Goal: Information Seeking & Learning: Learn about a topic

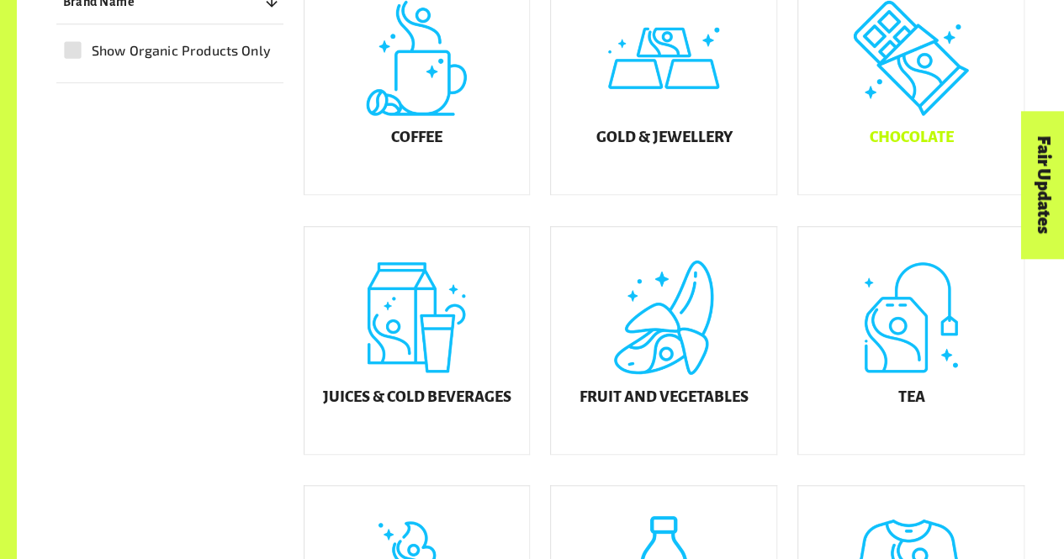
scroll to position [525, 0]
click at [925, 120] on div "Chocolate" at bounding box center [910, 79] width 225 height 227
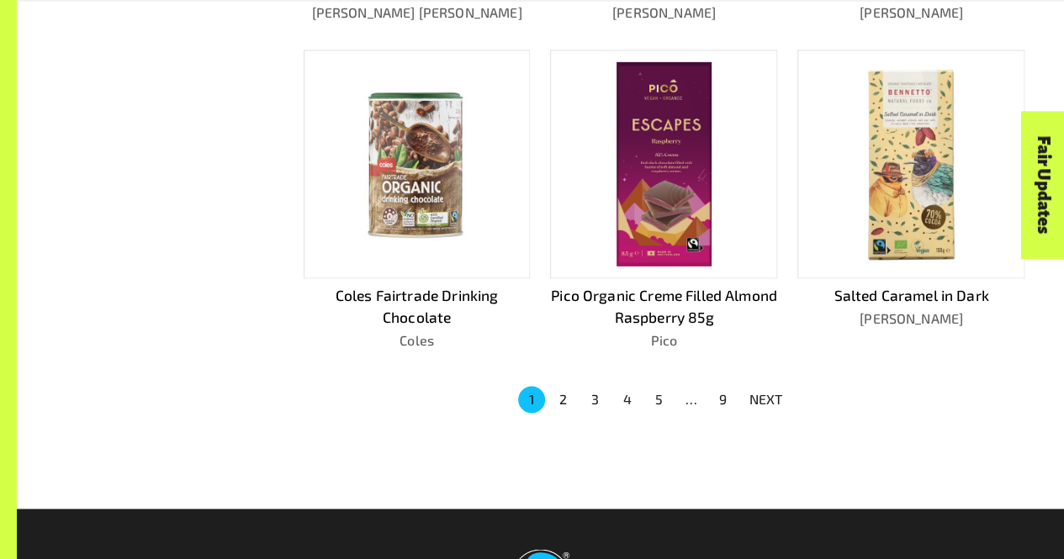
scroll to position [1066, 0]
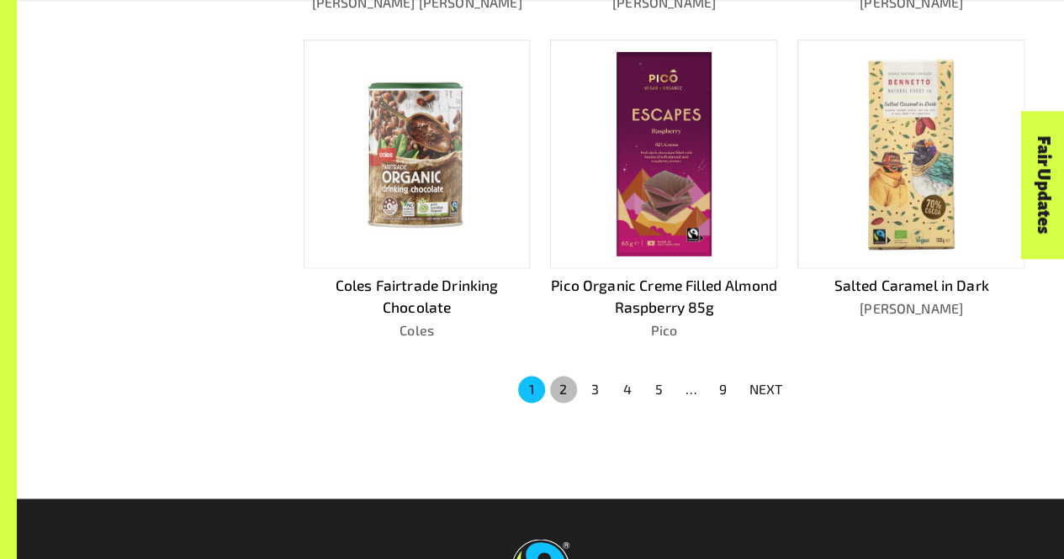
click at [557, 394] on button "2" at bounding box center [563, 389] width 27 height 27
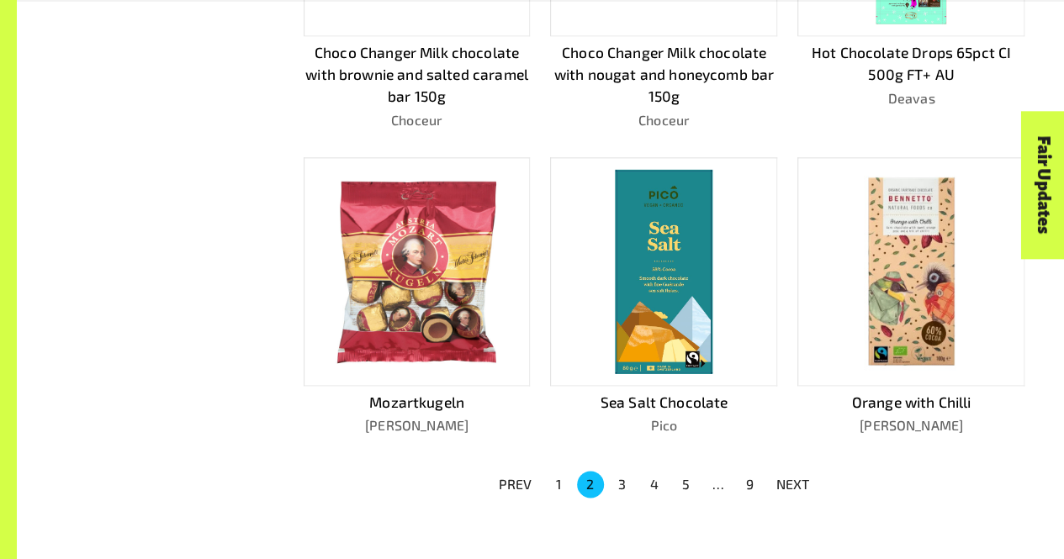
scroll to position [996, 0]
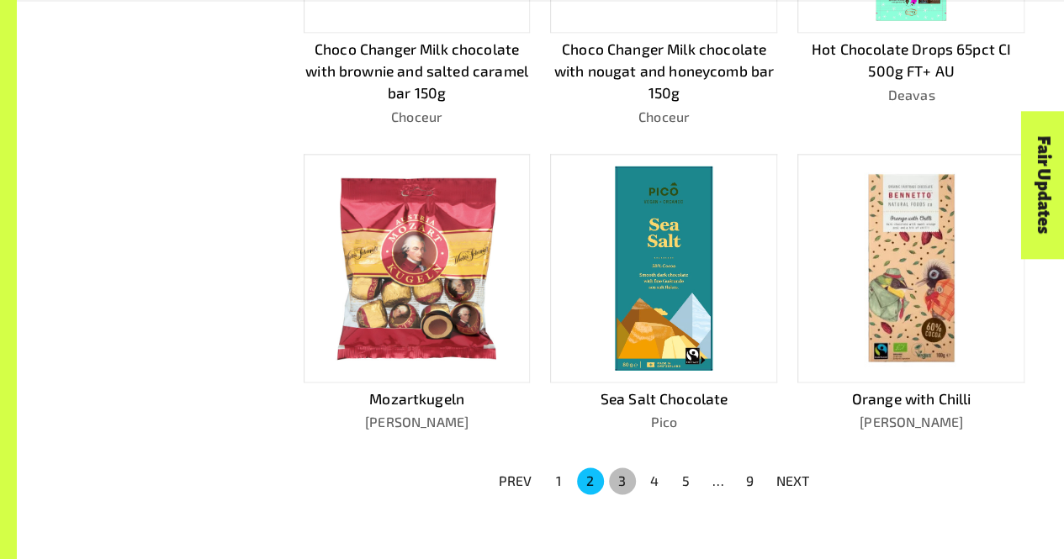
click at [622, 477] on button "3" at bounding box center [622, 481] width 27 height 27
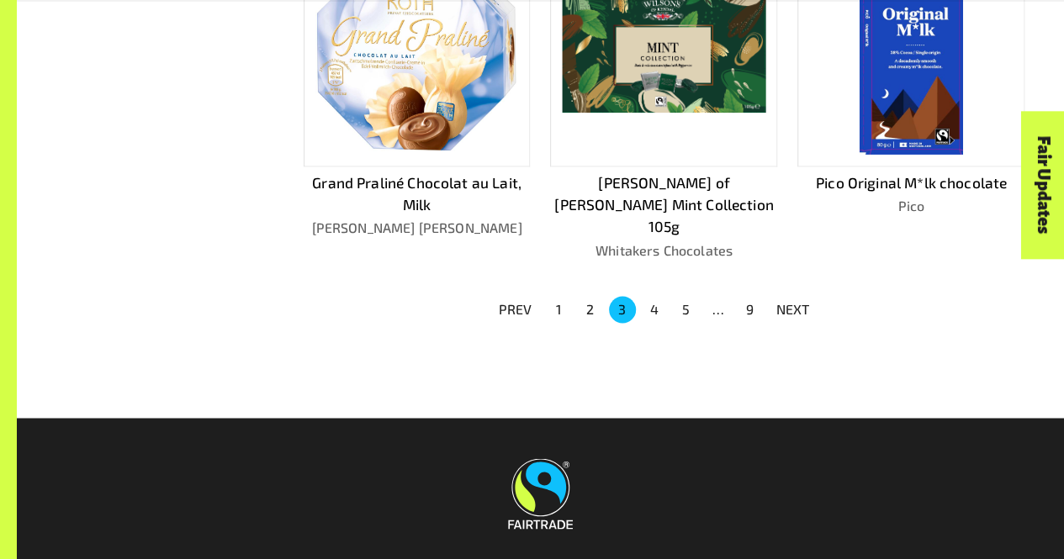
scroll to position [1307, 0]
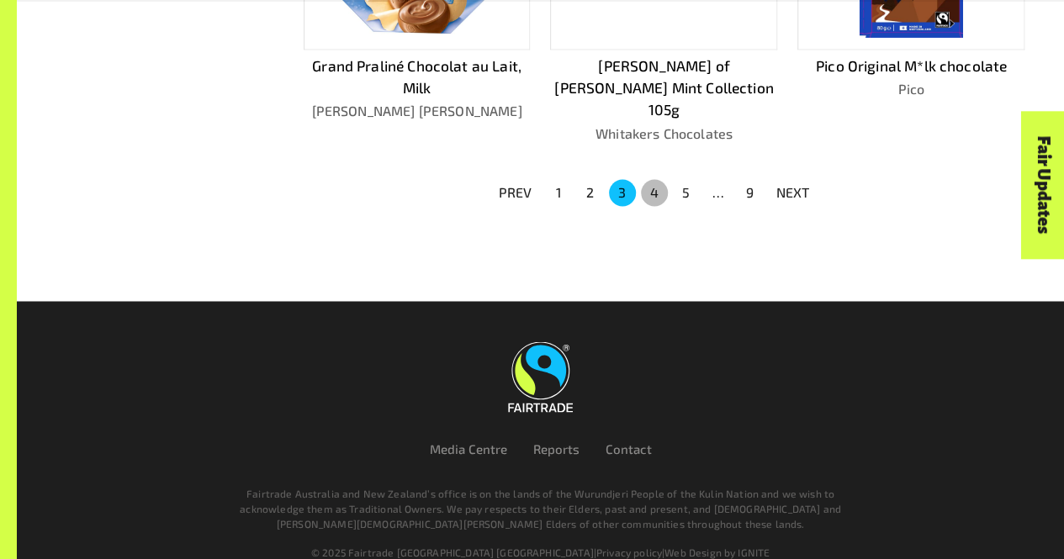
click at [661, 179] on button "4" at bounding box center [654, 192] width 27 height 27
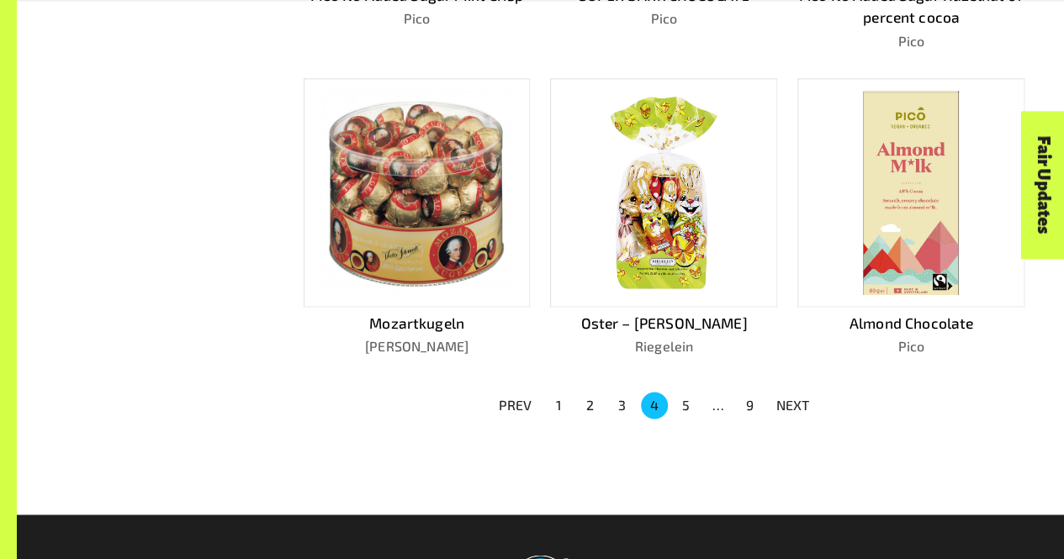
scroll to position [1068, 0]
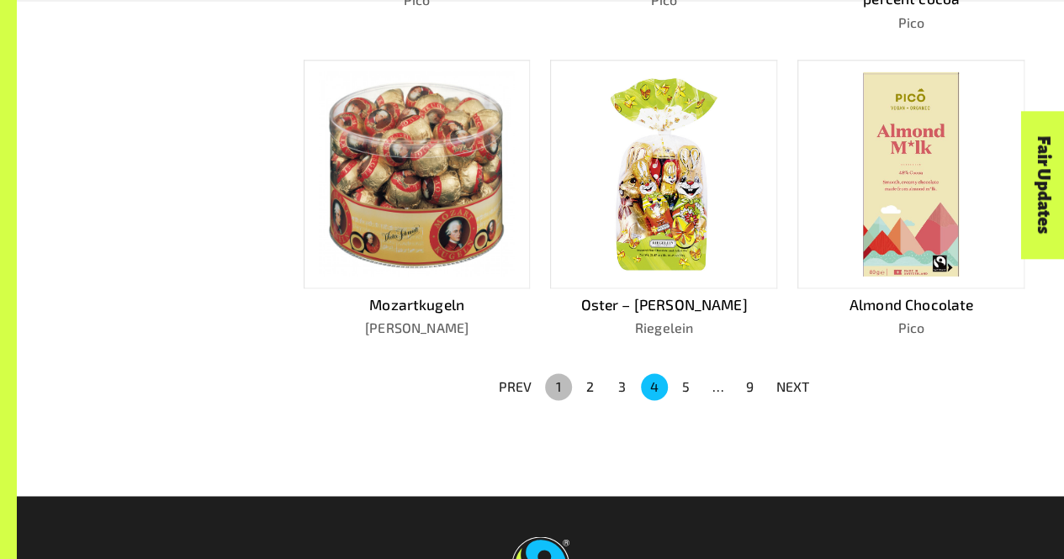
click at [563, 381] on button "1" at bounding box center [558, 386] width 27 height 27
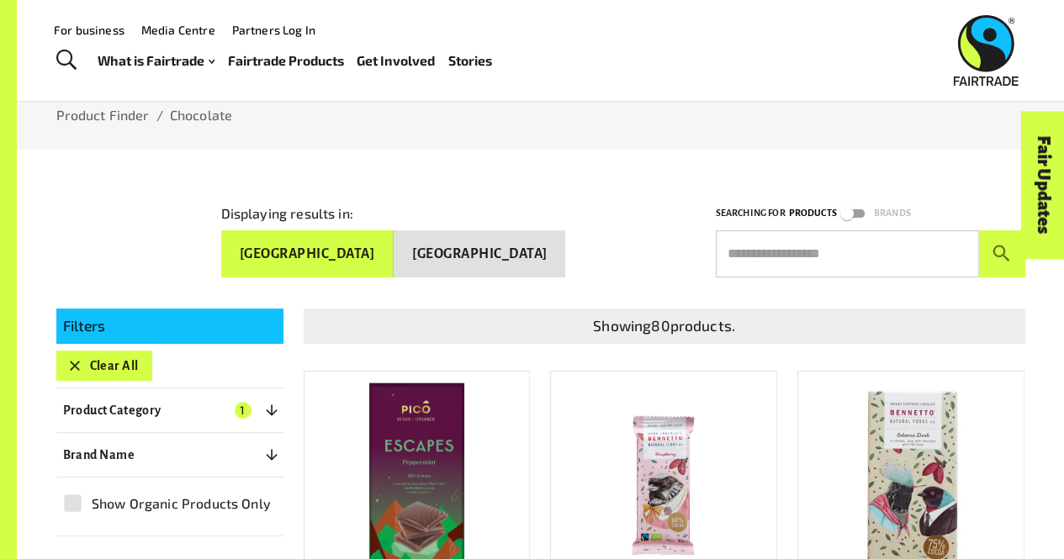
scroll to position [99, 0]
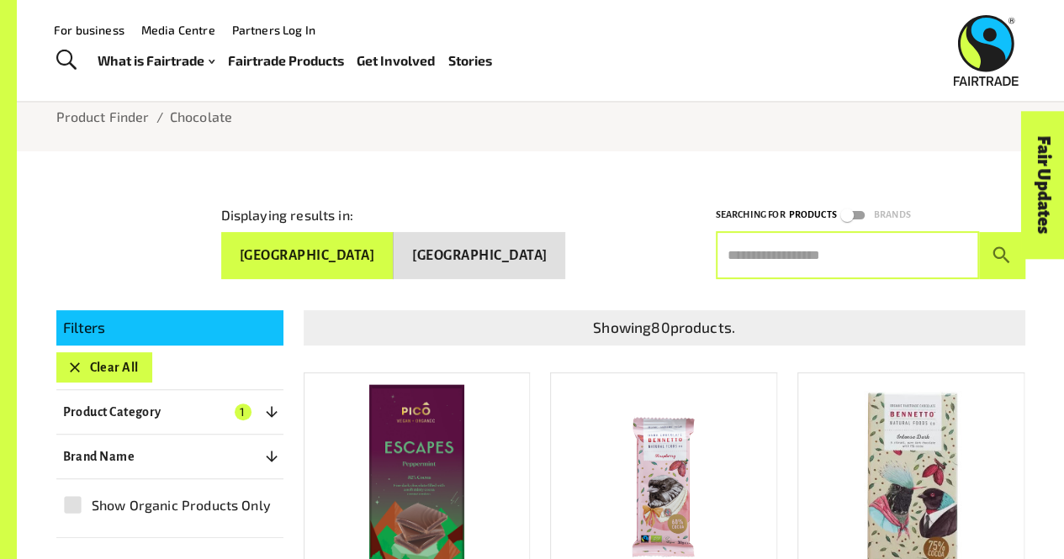
click at [794, 235] on input "text" at bounding box center [847, 255] width 263 height 47
click at [979, 232] on button "submit" at bounding box center [1002, 255] width 46 height 47
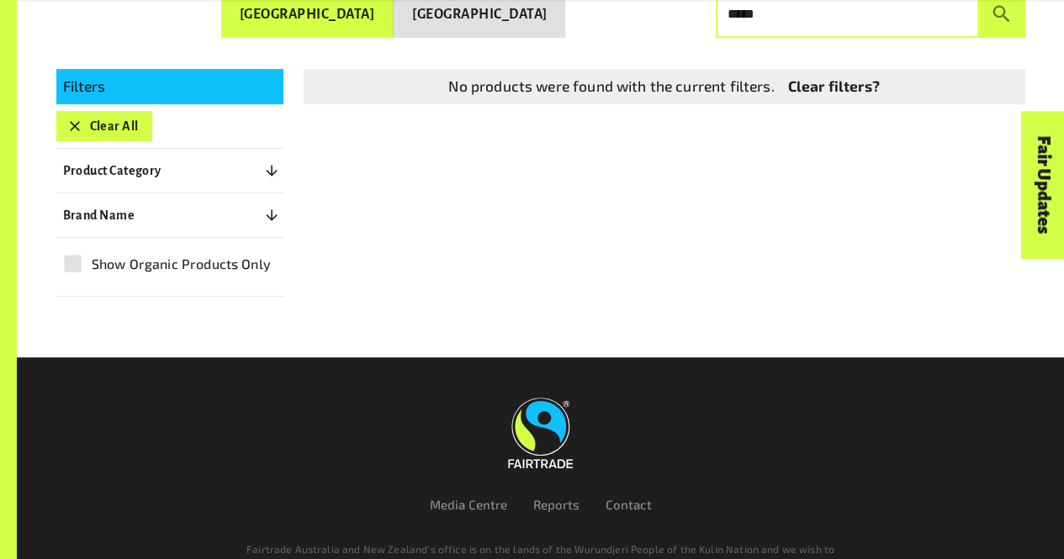
scroll to position [218, 0]
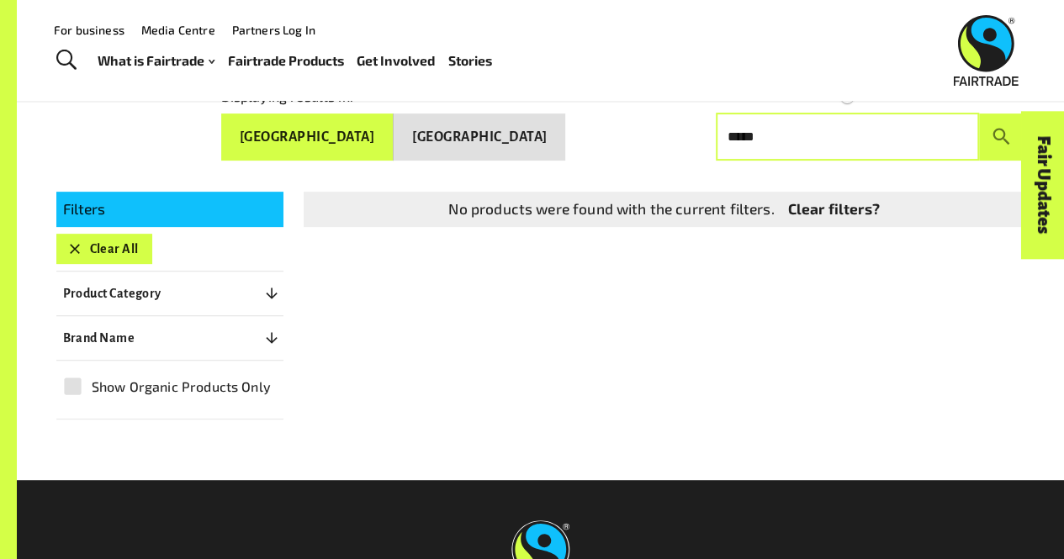
click at [809, 136] on input "*****" at bounding box center [847, 137] width 263 height 47
type input "*"
click at [979, 114] on button "submit" at bounding box center [1002, 137] width 46 height 47
type input "*"
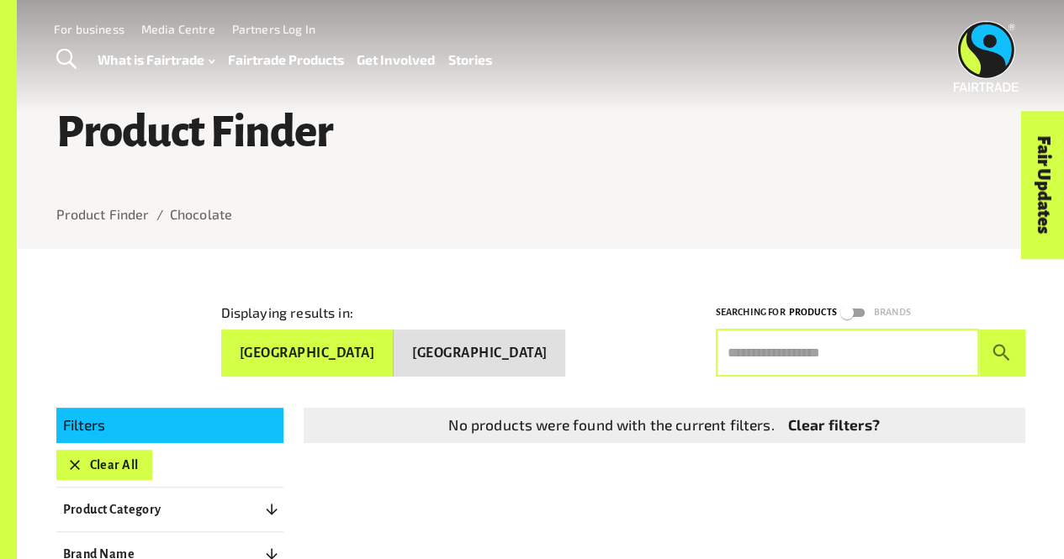
scroll to position [0, 0]
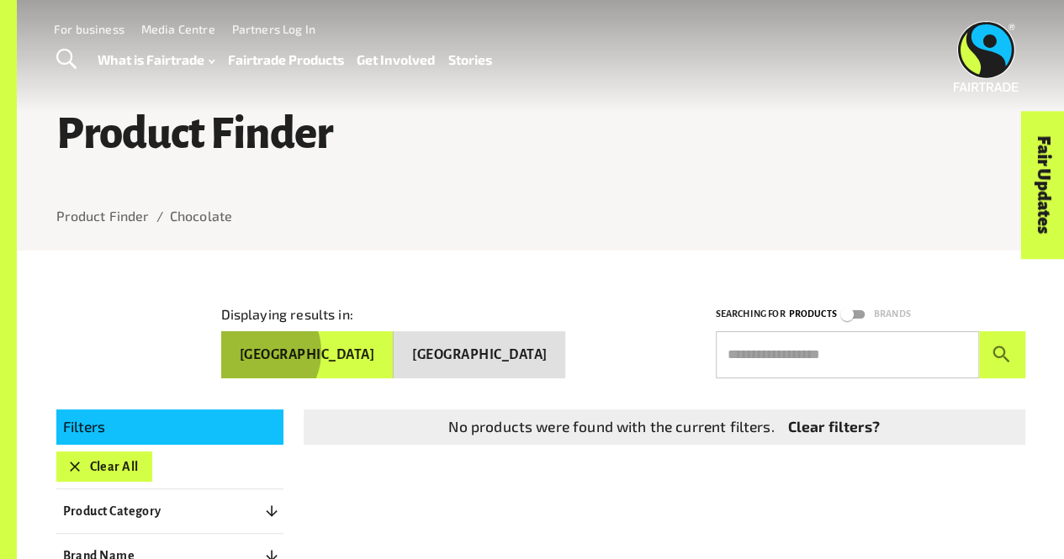
click at [391, 349] on button "[GEOGRAPHIC_DATA]" at bounding box center [307, 354] width 172 height 47
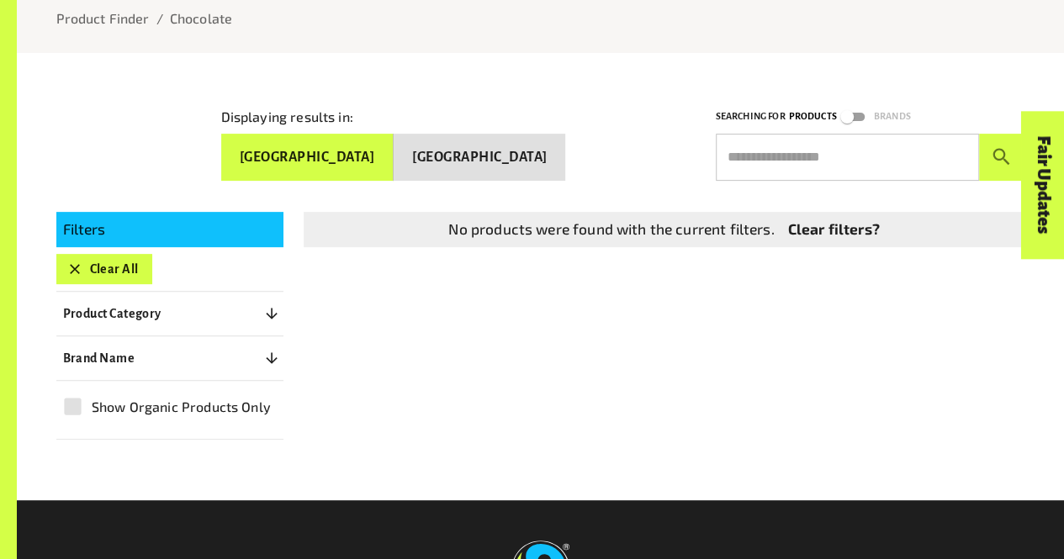
scroll to position [199, 0]
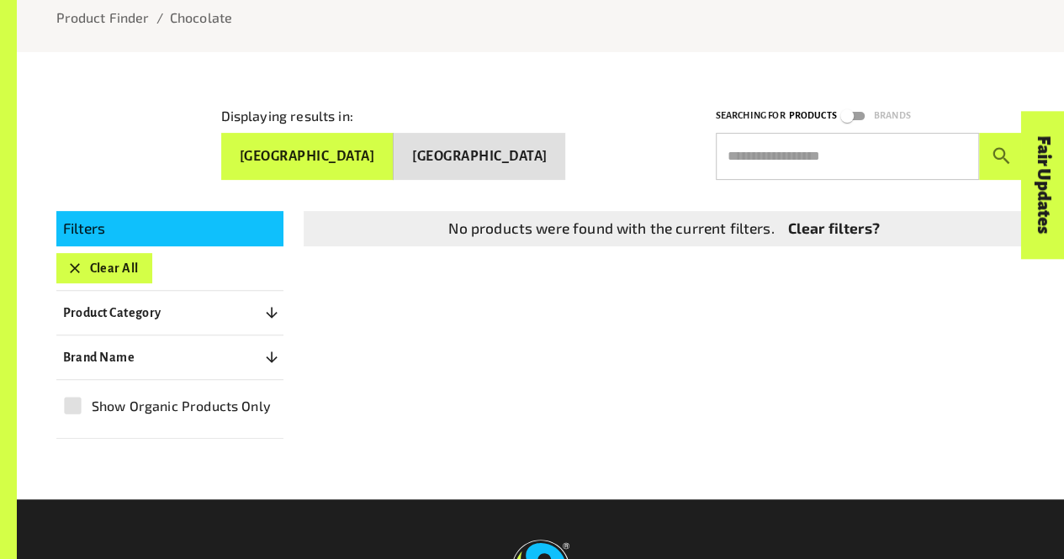
click at [834, 228] on link "Clear filters?" at bounding box center [834, 229] width 92 height 22
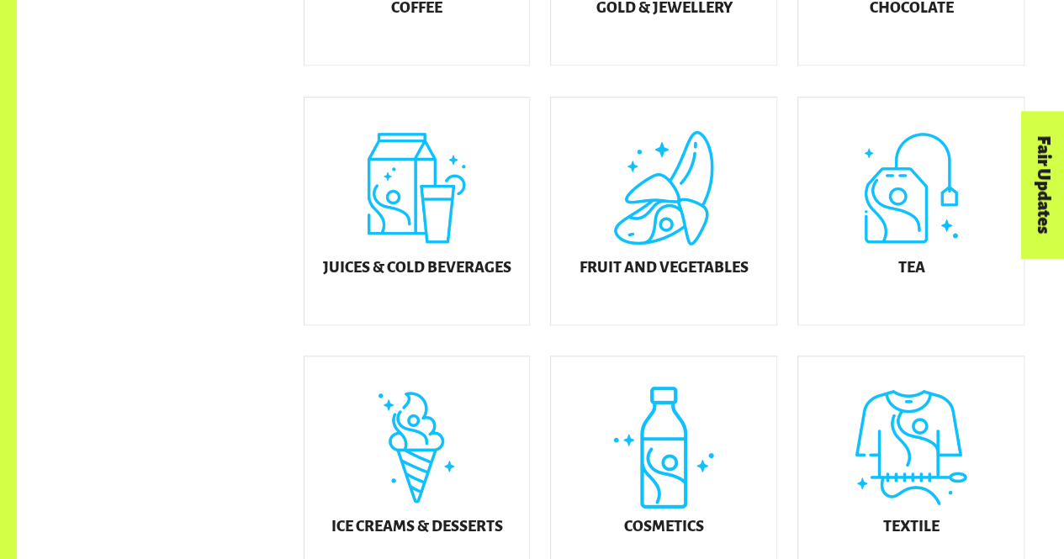
scroll to position [568, 0]
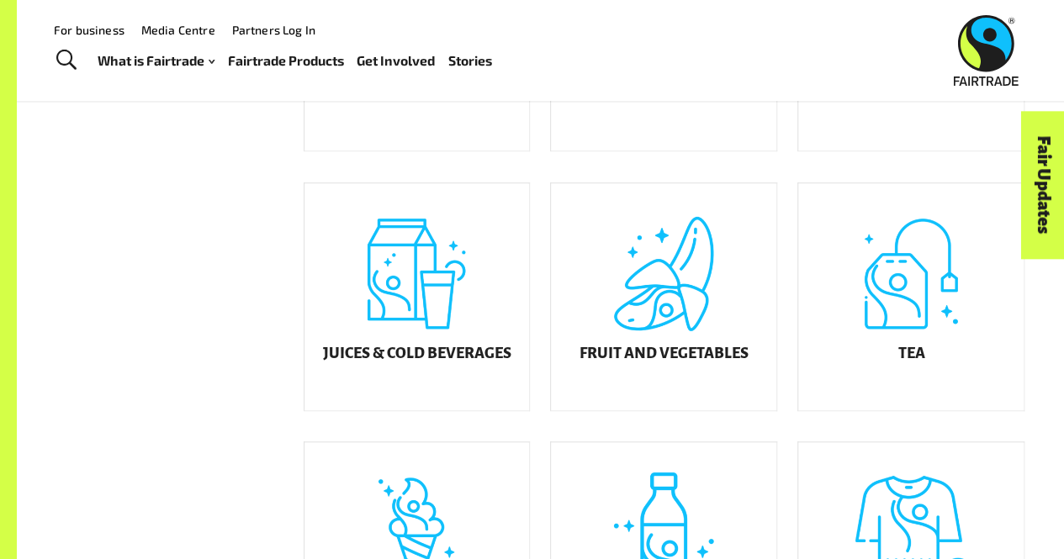
click at [900, 103] on h5 "Chocolate" at bounding box center [911, 94] width 84 height 17
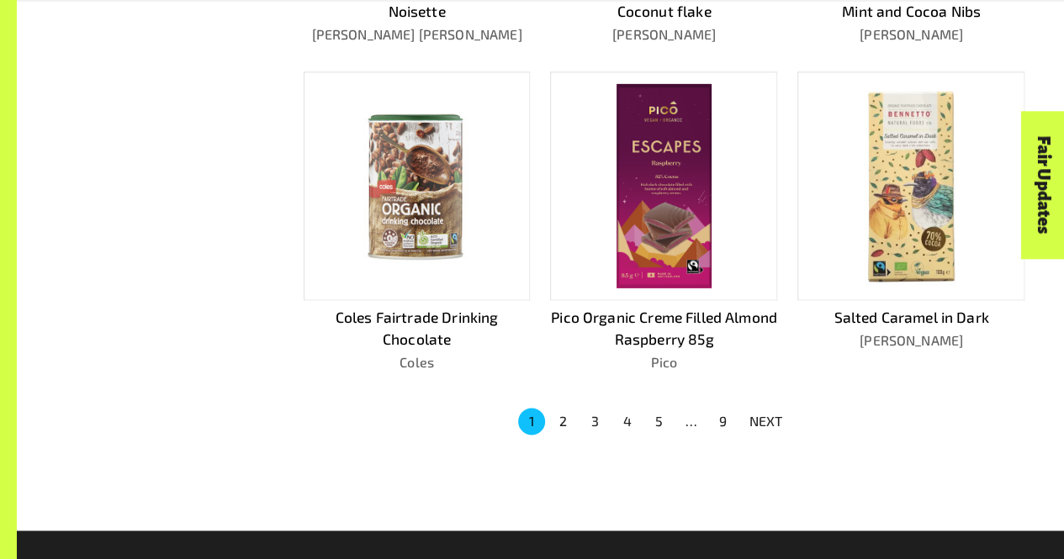
scroll to position [1036, 0]
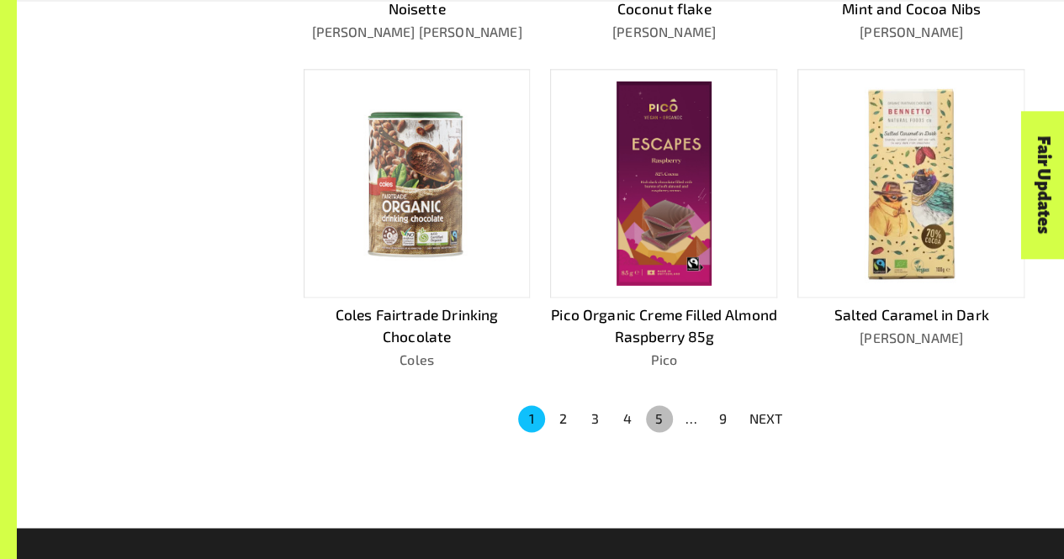
click at [659, 415] on button "5" at bounding box center [659, 418] width 27 height 27
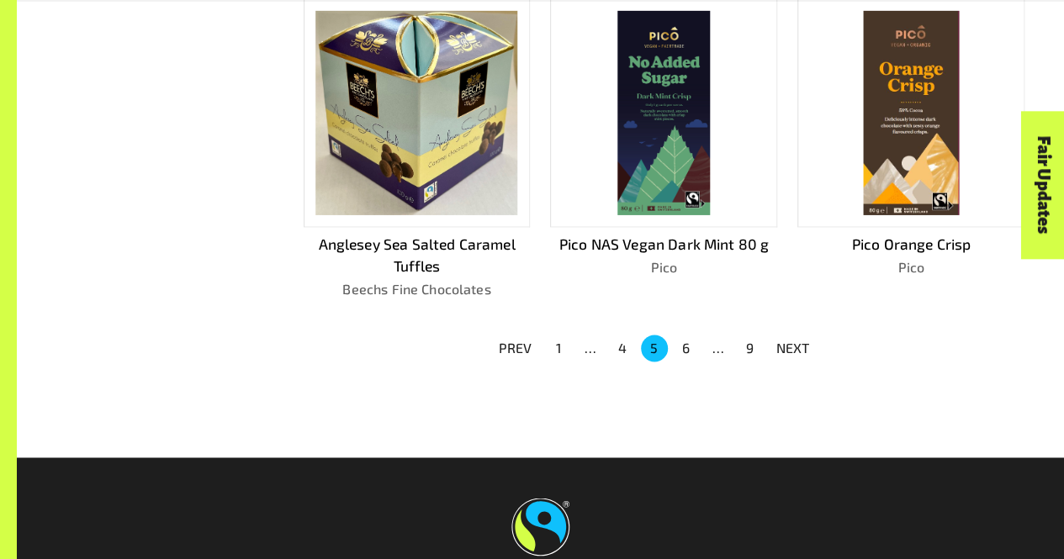
scroll to position [1135, 0]
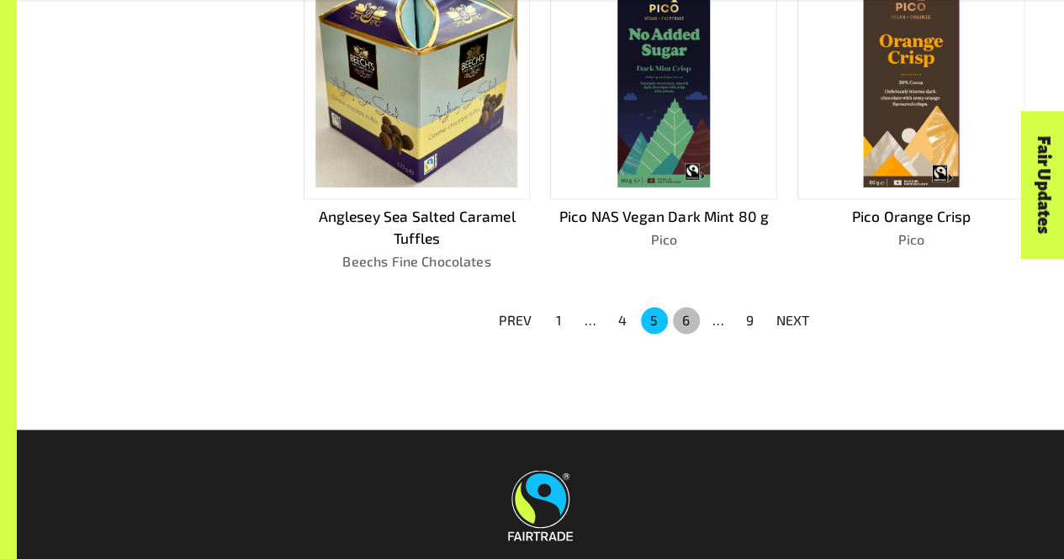
click at [685, 315] on button "6" at bounding box center [686, 320] width 27 height 27
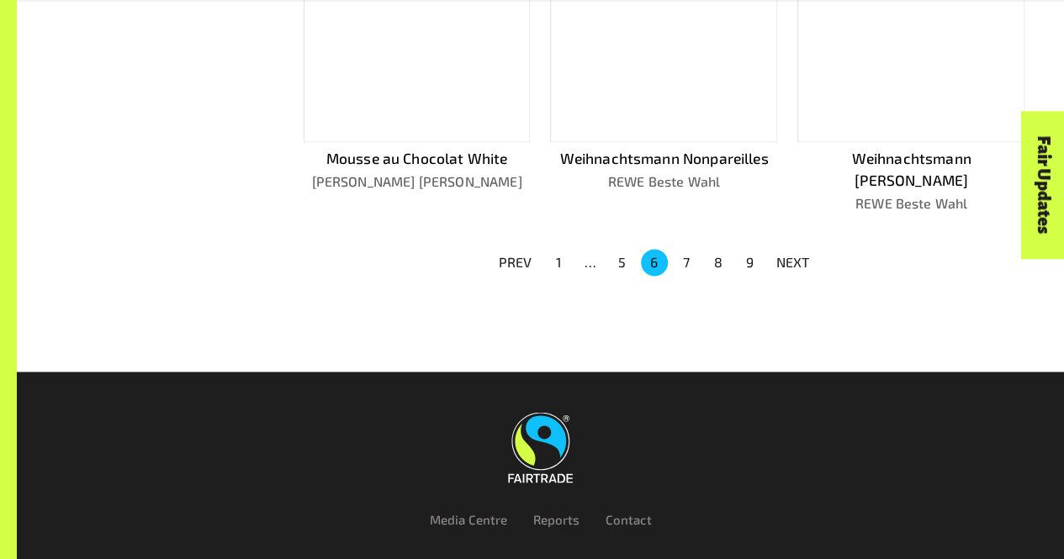
scroll to position [1224, 0]
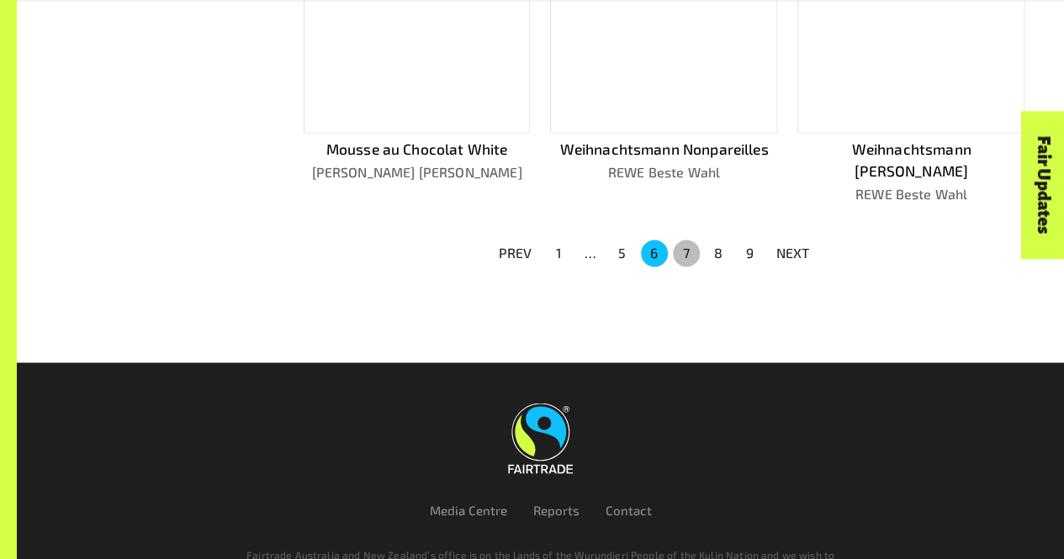
click at [685, 240] on button "7" at bounding box center [686, 253] width 27 height 27
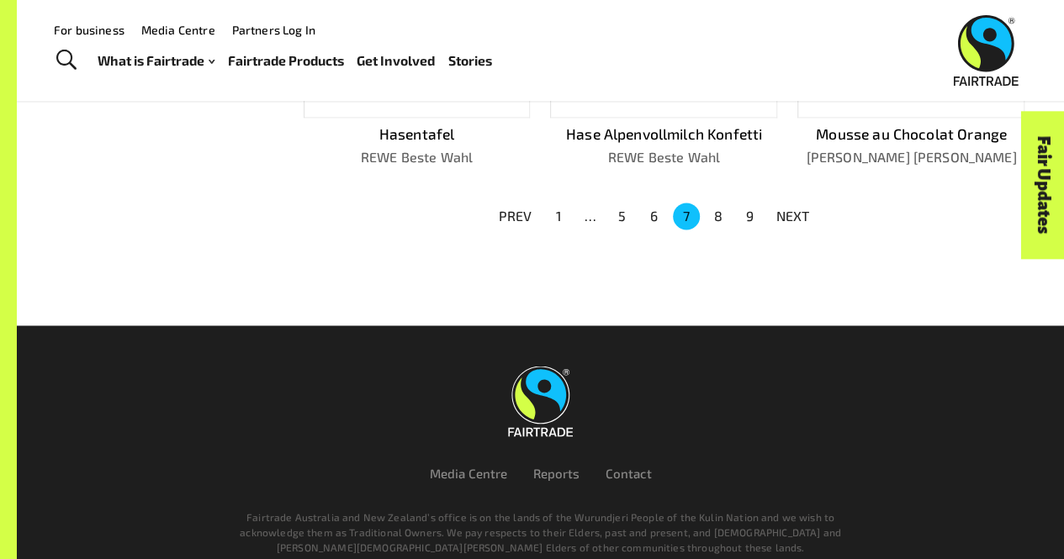
scroll to position [1227, 0]
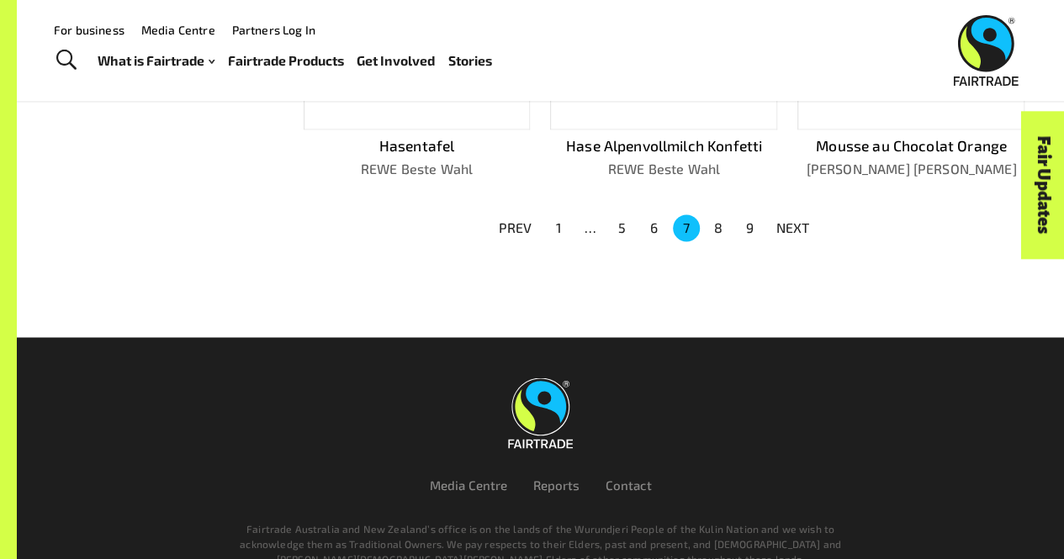
click at [749, 225] on button "9" at bounding box center [750, 227] width 27 height 27
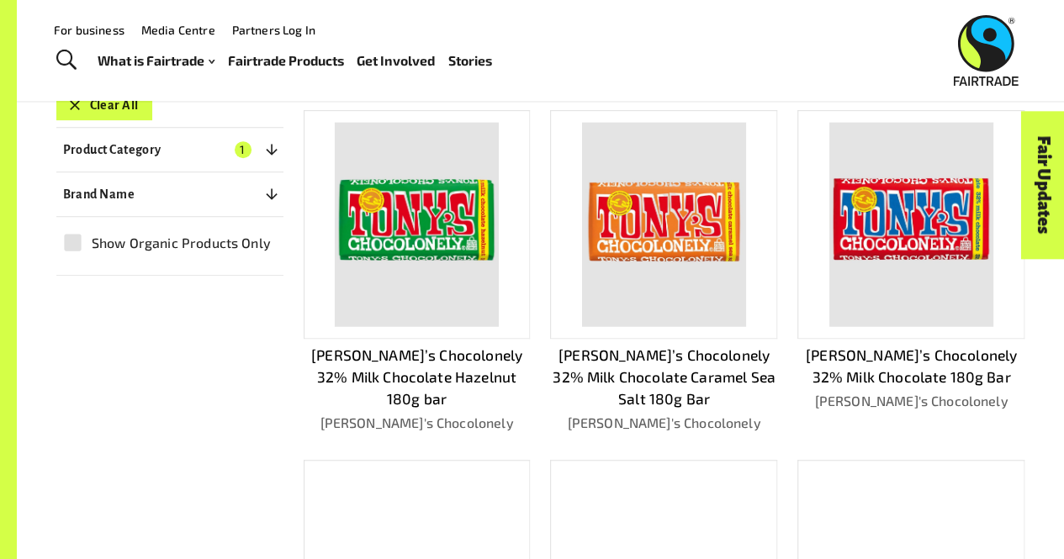
scroll to position [344, 0]
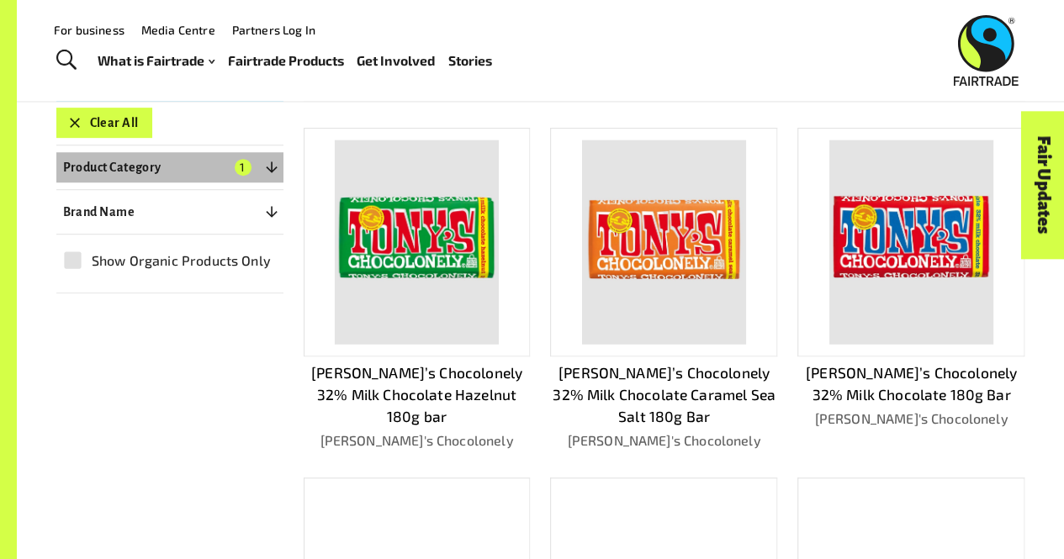
click at [269, 166] on icon "button" at bounding box center [271, 166] width 11 height 11
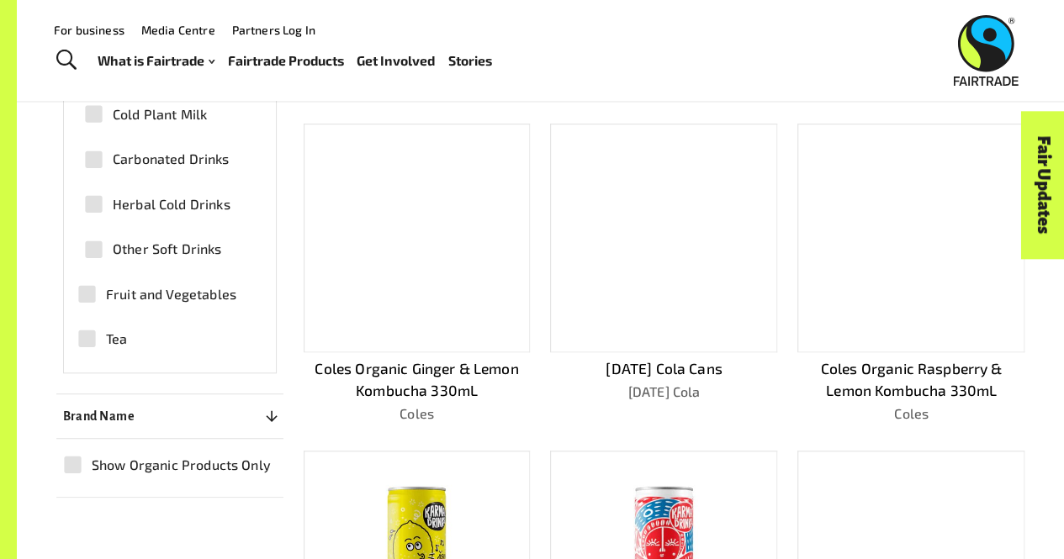
scroll to position [649, 0]
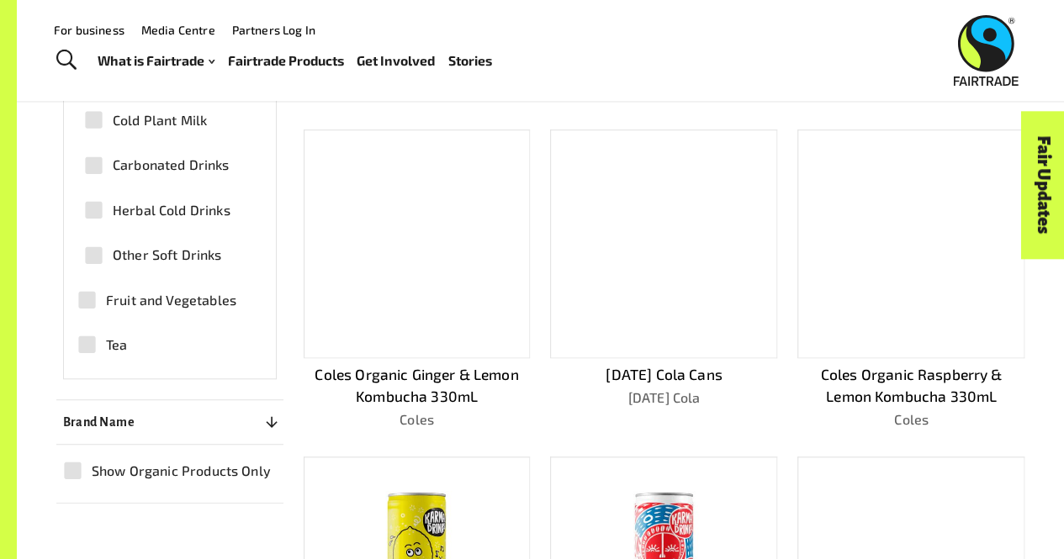
click at [503, 278] on div at bounding box center [417, 244] width 227 height 229
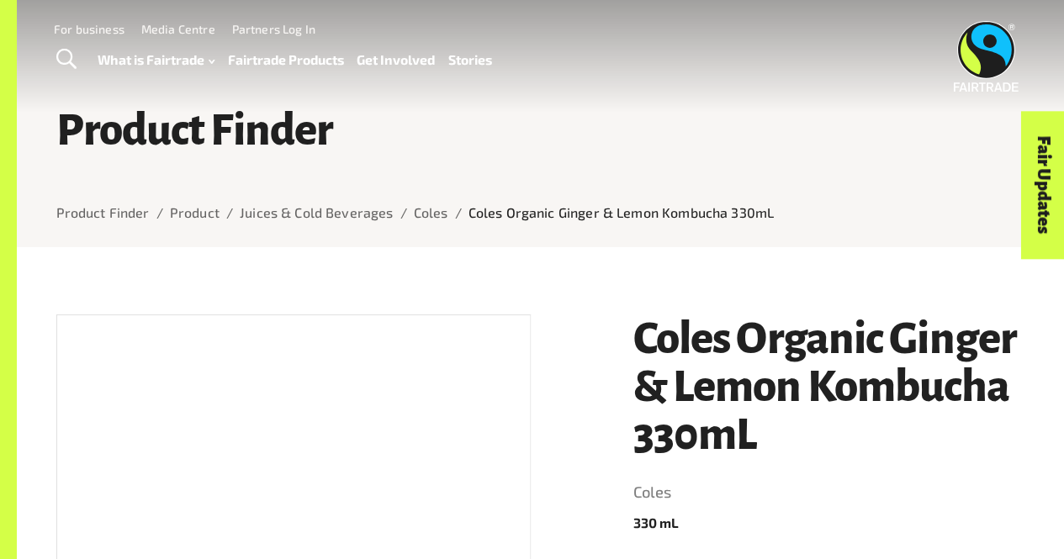
scroll to position [3, 0]
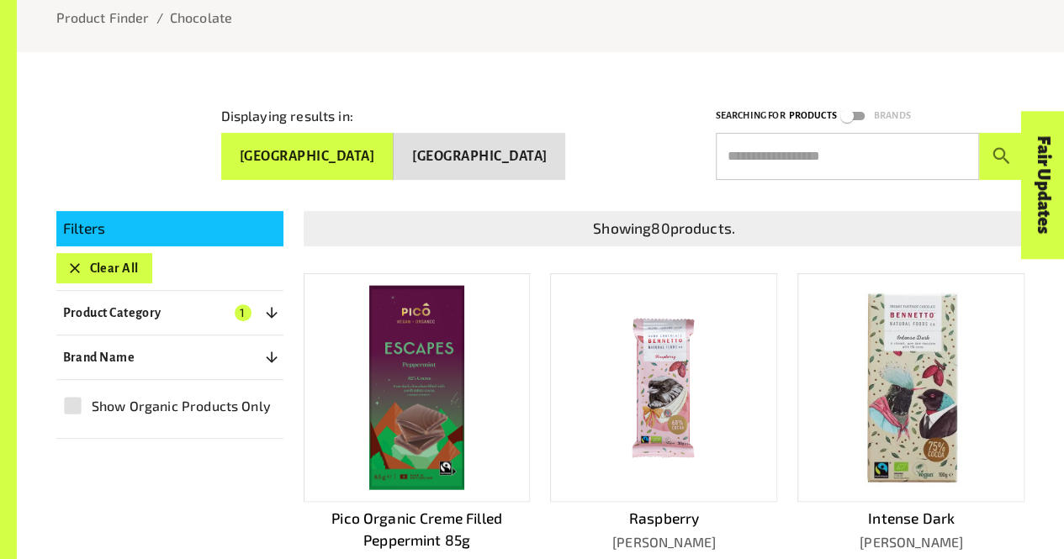
scroll to position [200, 0]
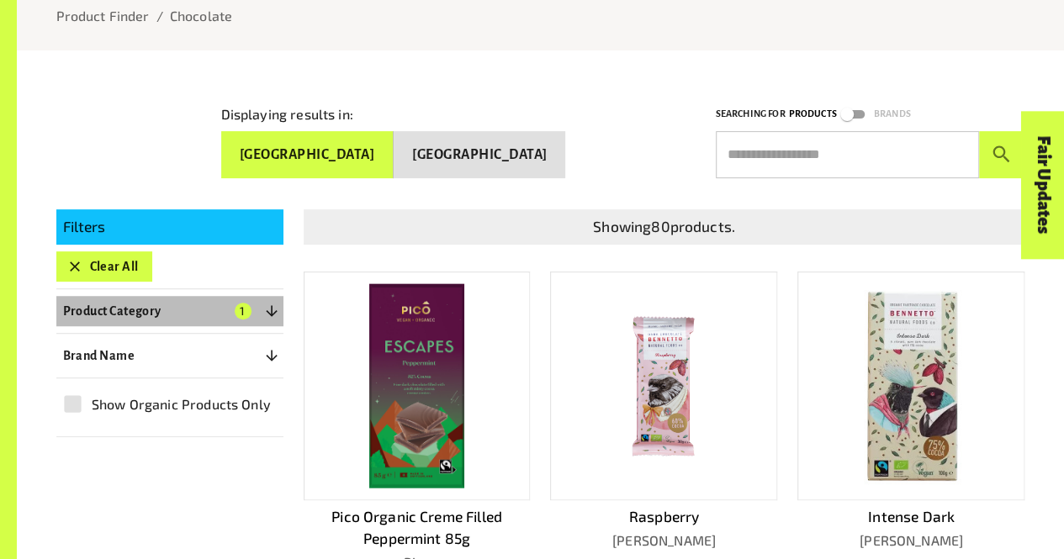
click at [273, 311] on icon "button" at bounding box center [271, 311] width 17 height 17
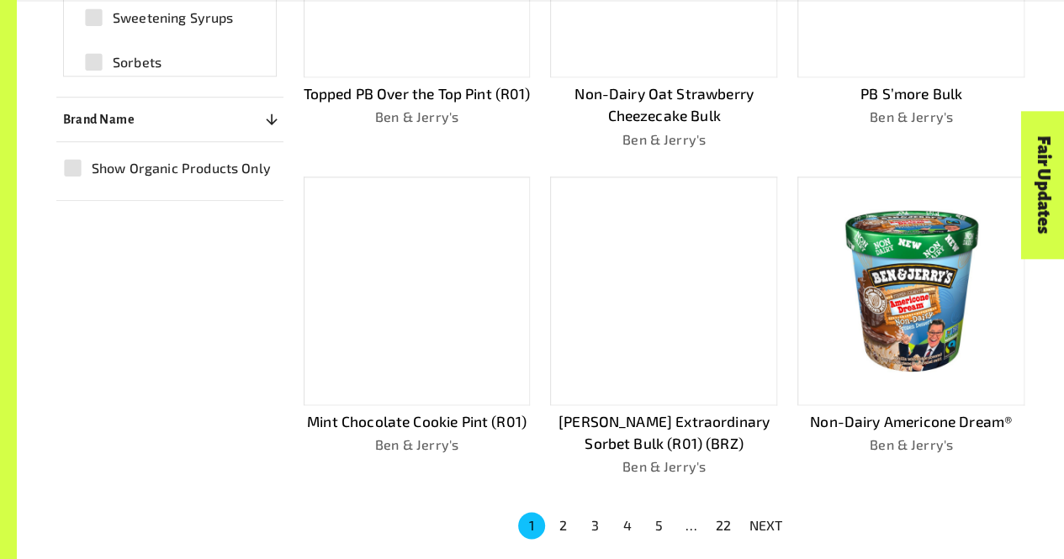
scroll to position [956, 0]
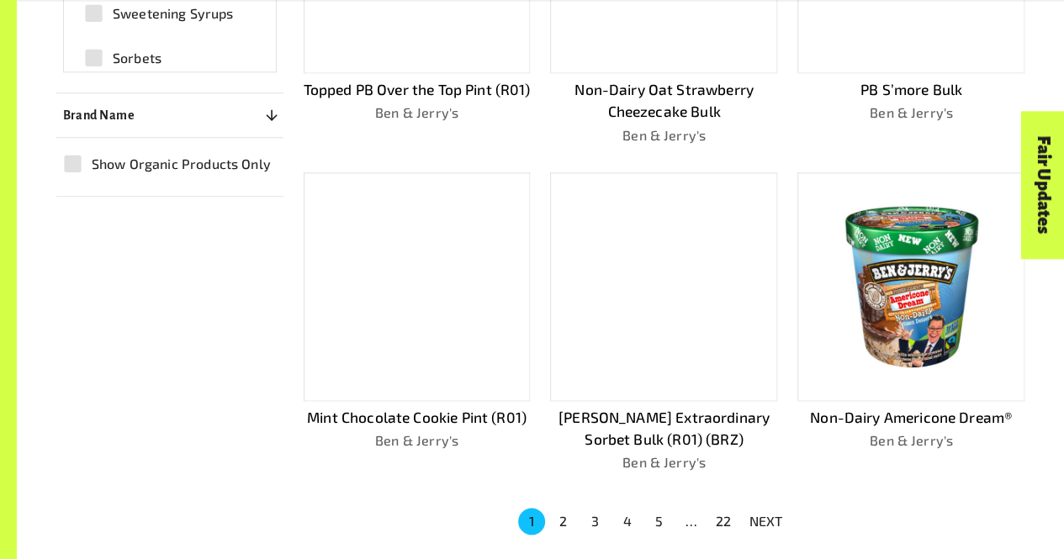
click at [563, 518] on button "2" at bounding box center [563, 521] width 27 height 27
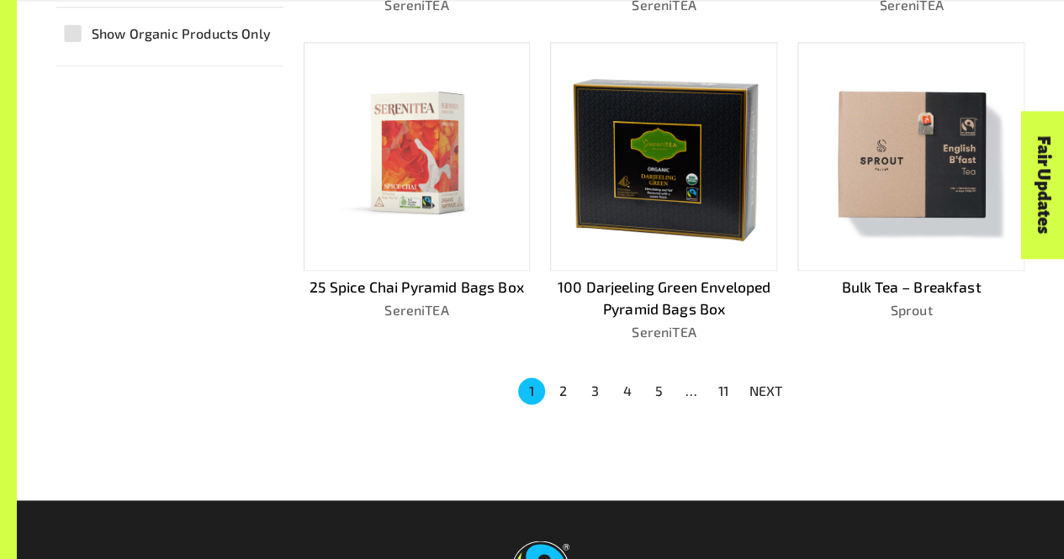
scroll to position [1138, 0]
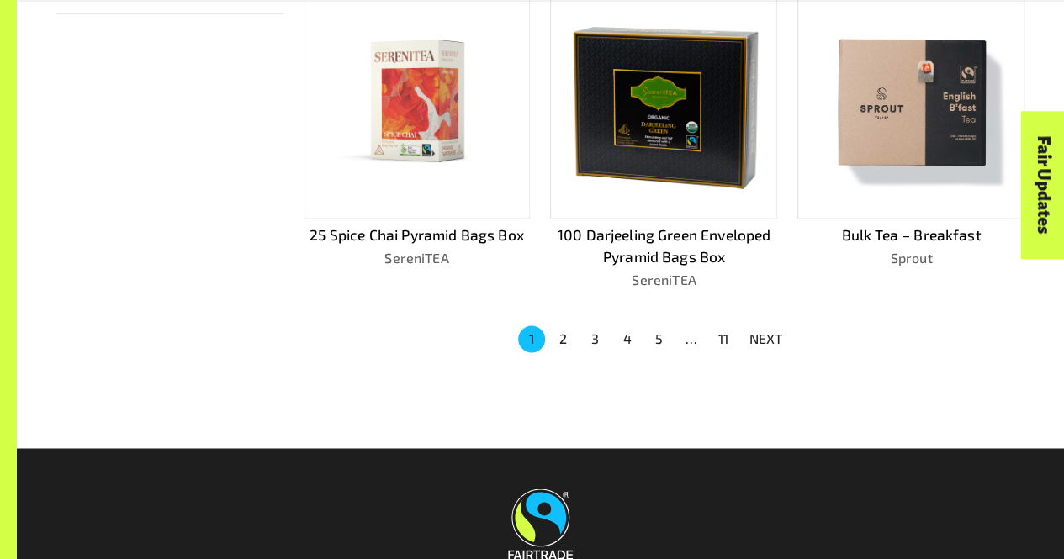
click at [563, 334] on button "2" at bounding box center [563, 339] width 27 height 27
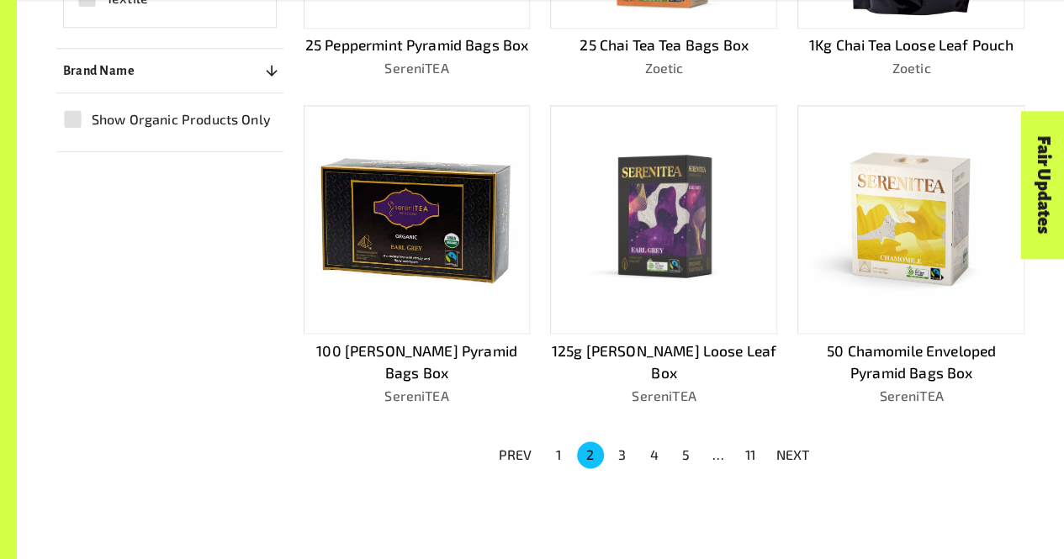
scroll to position [1285, 0]
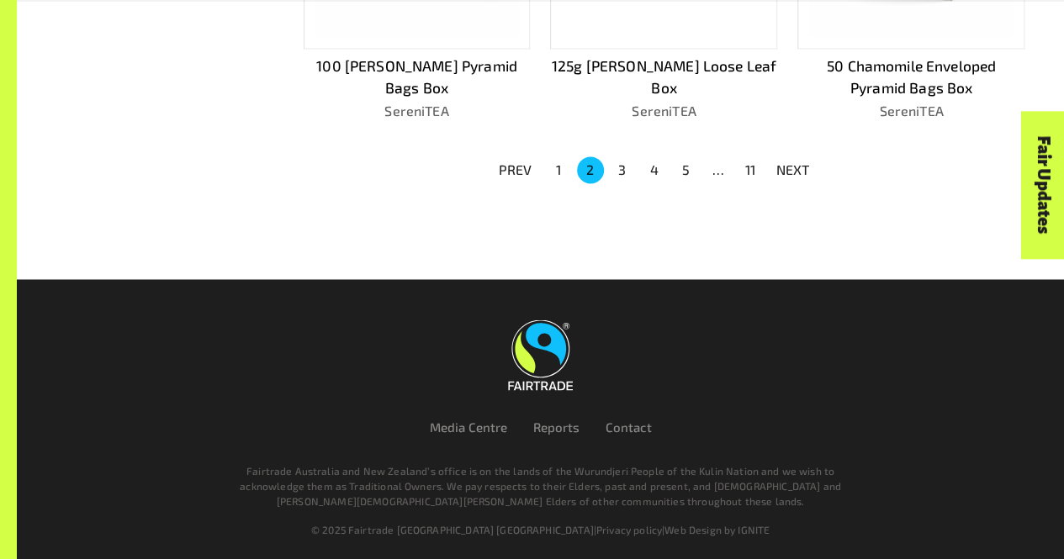
click at [627, 171] on button "3" at bounding box center [622, 169] width 27 height 27
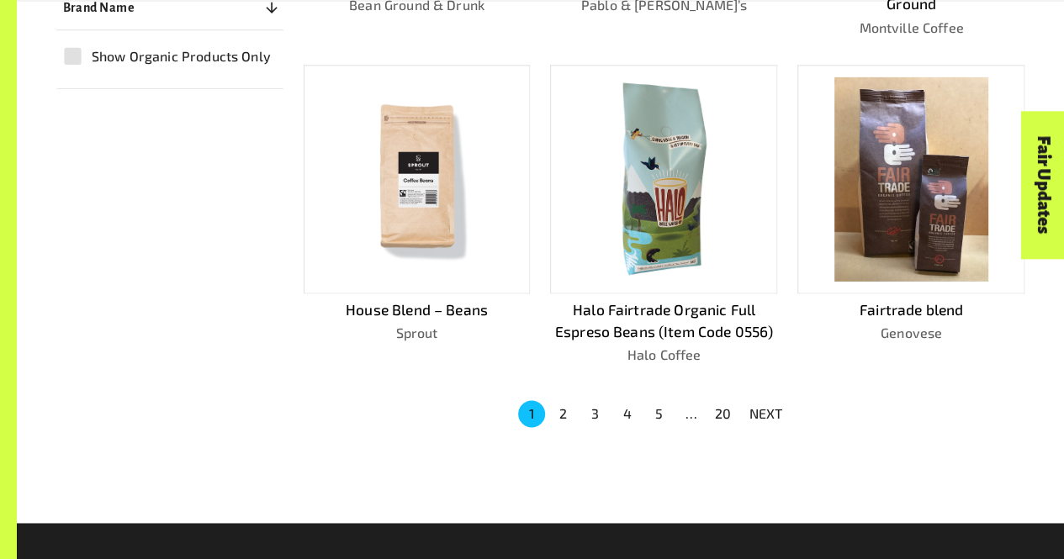
scroll to position [1065, 0]
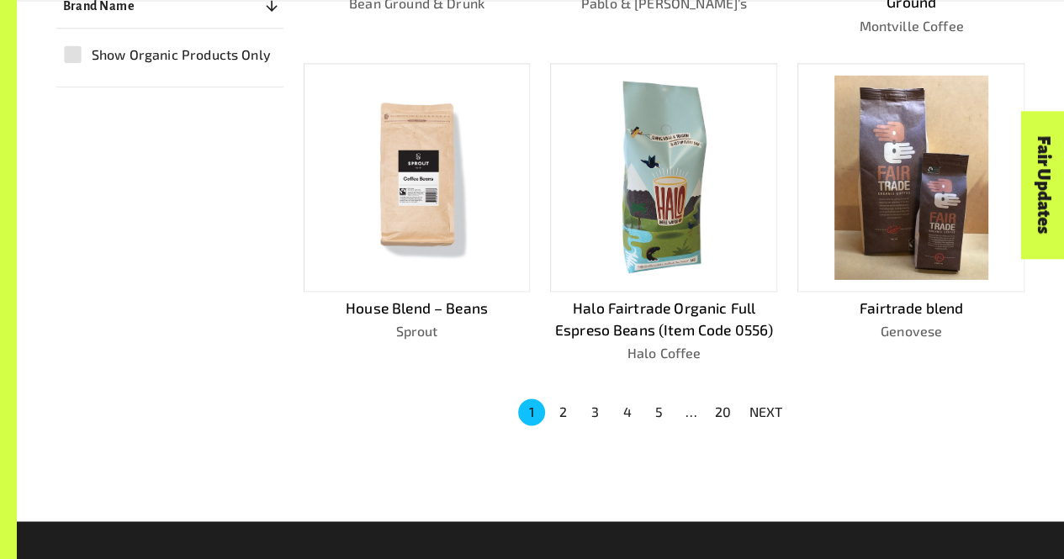
click at [565, 399] on button "2" at bounding box center [563, 412] width 27 height 27
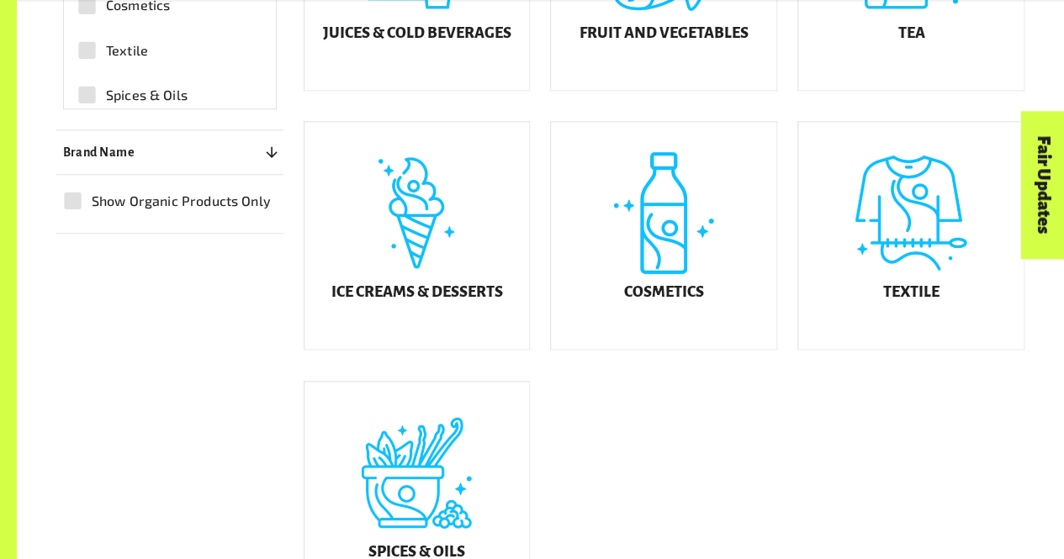
scroll to position [890, 0]
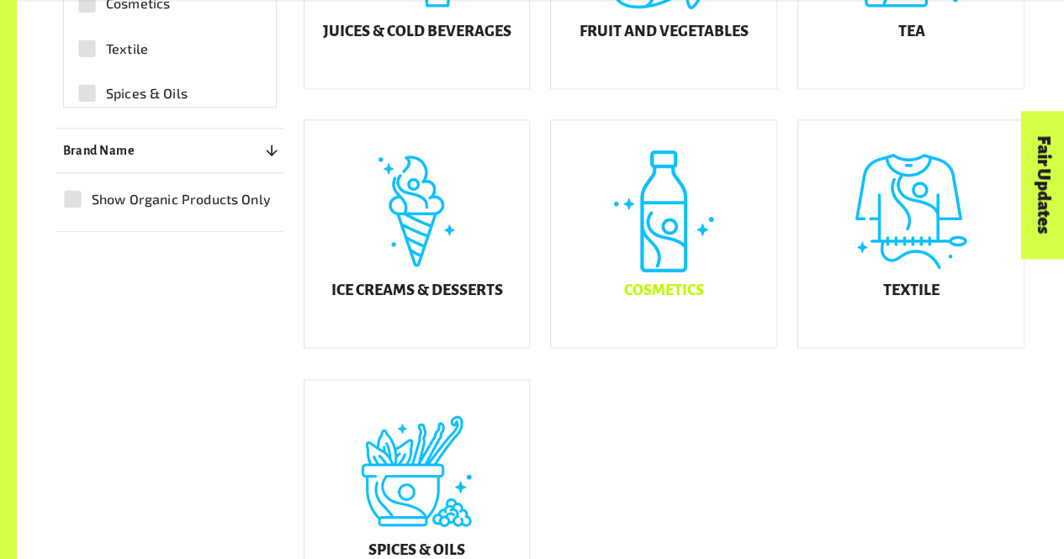
click at [641, 294] on div "Cosmetics" at bounding box center [663, 233] width 225 height 227
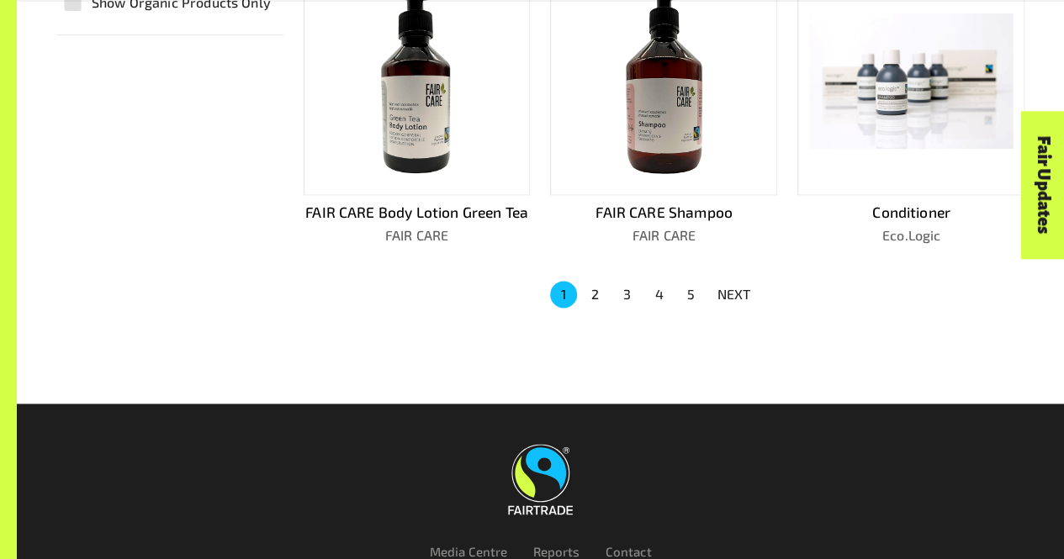
scroll to position [1118, 0]
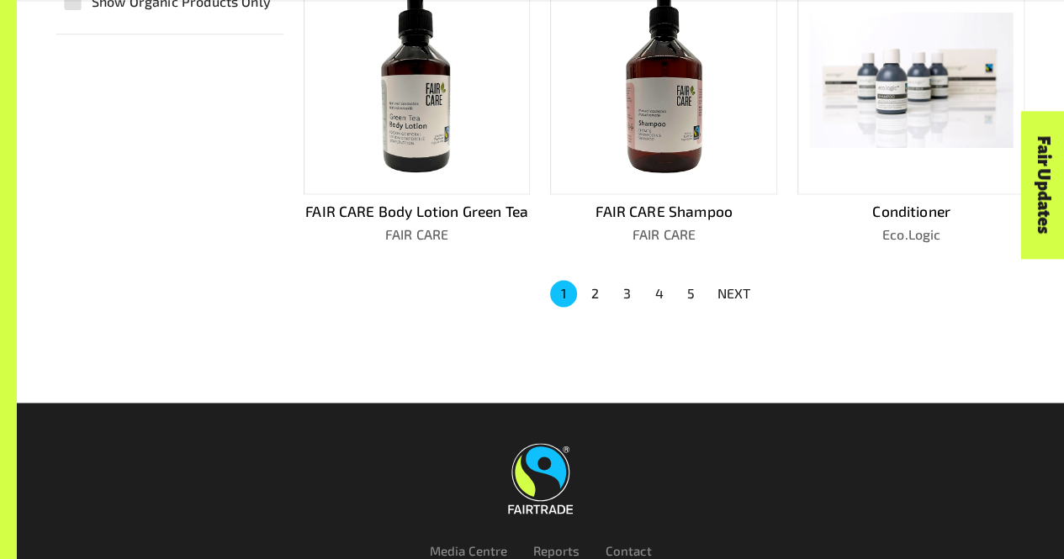
click at [594, 288] on button "2" at bounding box center [595, 293] width 27 height 27
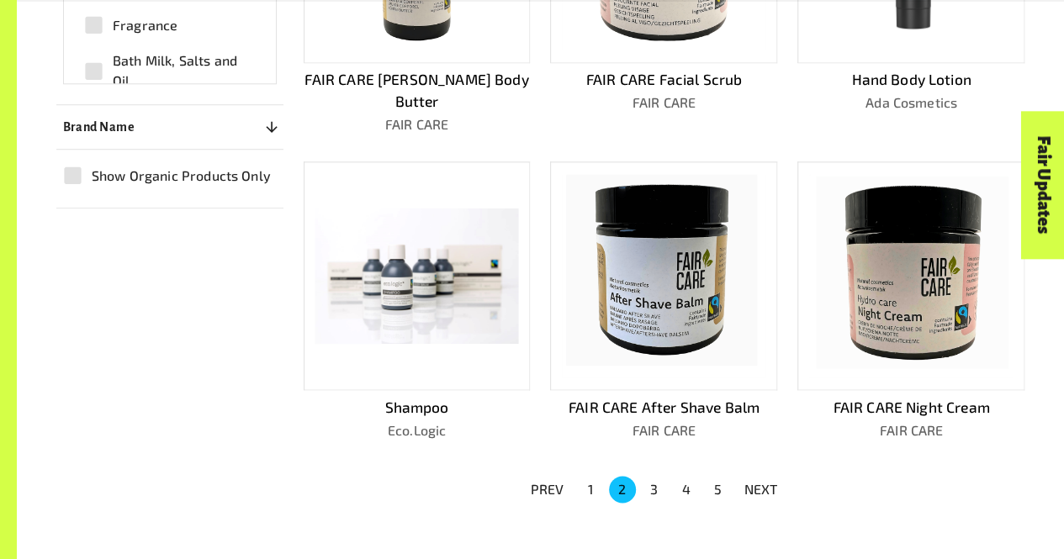
scroll to position [977, 0]
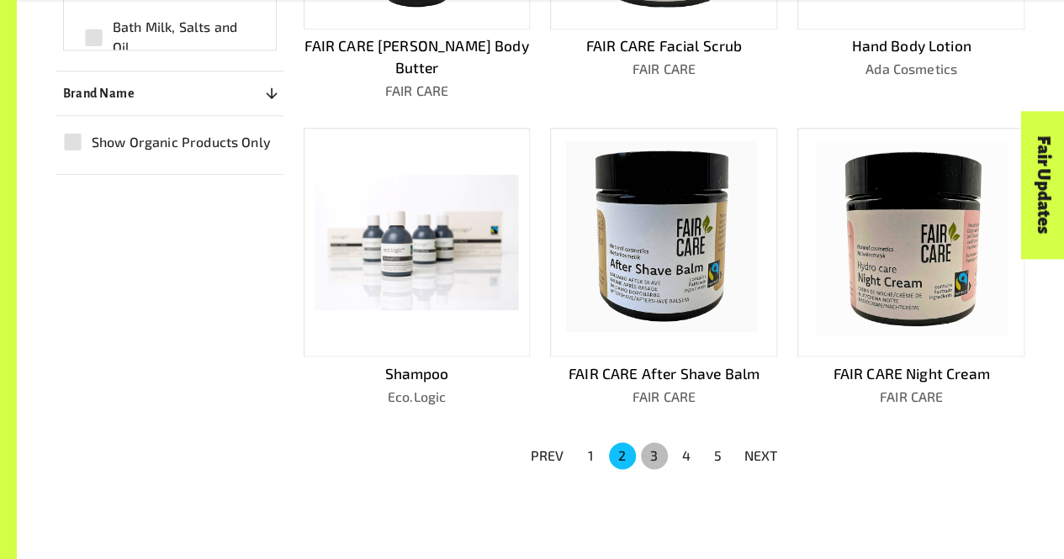
click at [651, 442] on button "3" at bounding box center [654, 455] width 27 height 27
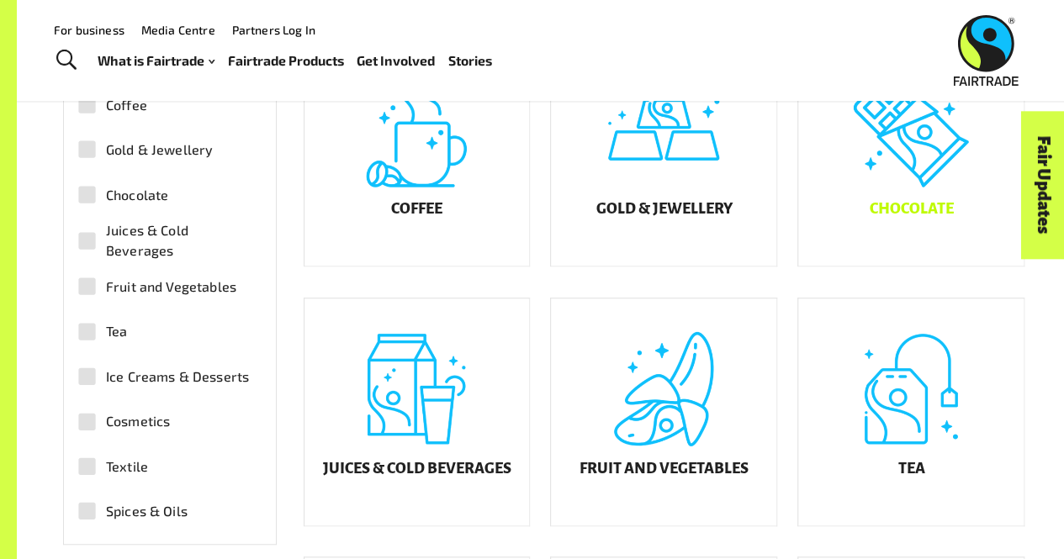
scroll to position [452, 0]
click at [889, 216] on div "Fair Updates" at bounding box center [948, 237] width 147 height 43
click at [897, 225] on div "Fair Updates" at bounding box center [948, 237] width 147 height 43
click at [922, 144] on div "Chocolate" at bounding box center [910, 153] width 225 height 227
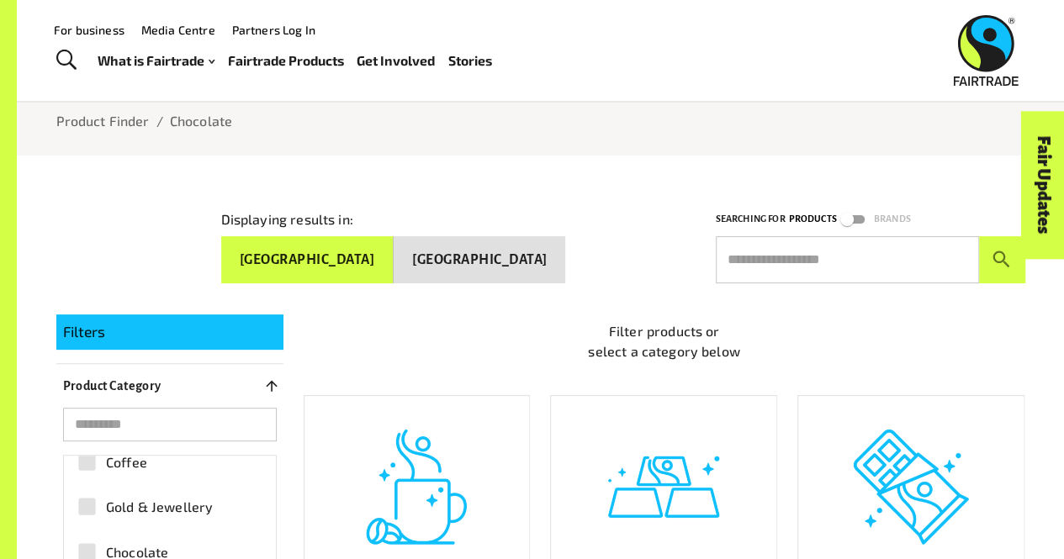
scroll to position [94, 0]
click at [850, 252] on input "text" at bounding box center [847, 260] width 263 height 47
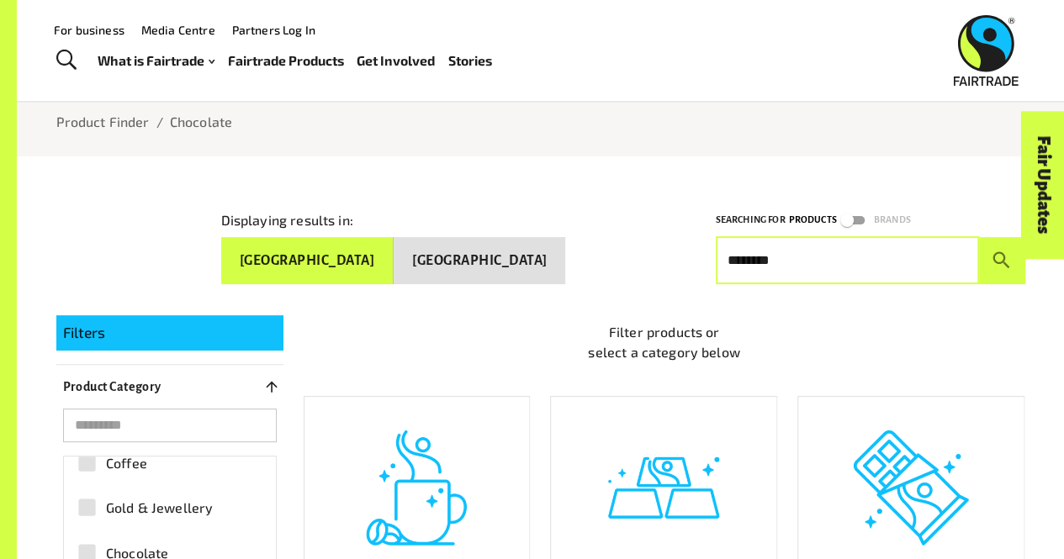
type input "********"
click at [979, 237] on button "submit" at bounding box center [1002, 260] width 46 height 47
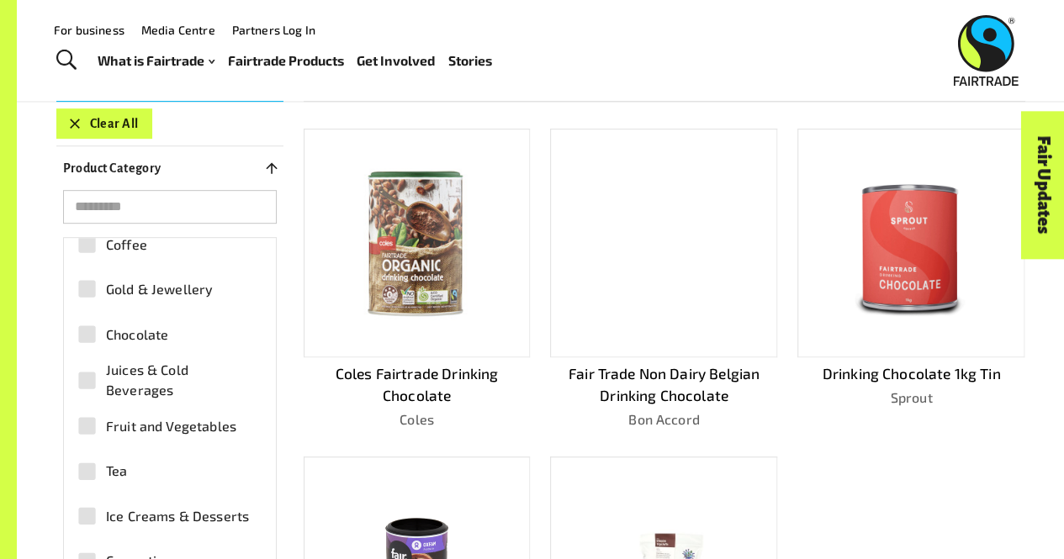
scroll to position [342, 0]
